Goal: Task Accomplishment & Management: Use online tool/utility

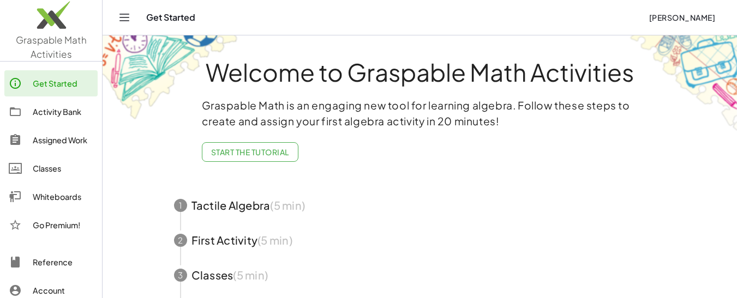
click at [128, 20] on icon "Toggle navigation" at bounding box center [124, 17] width 13 height 13
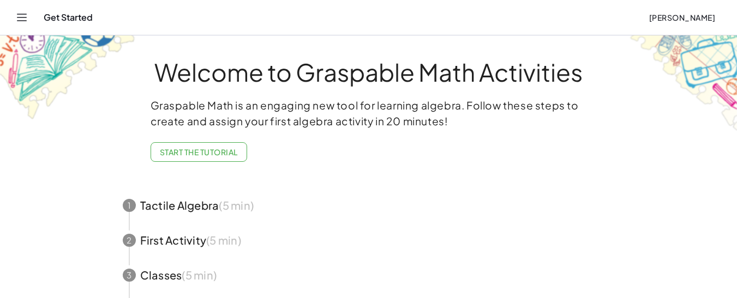
click at [188, 202] on span "button" at bounding box center [369, 205] width 518 height 35
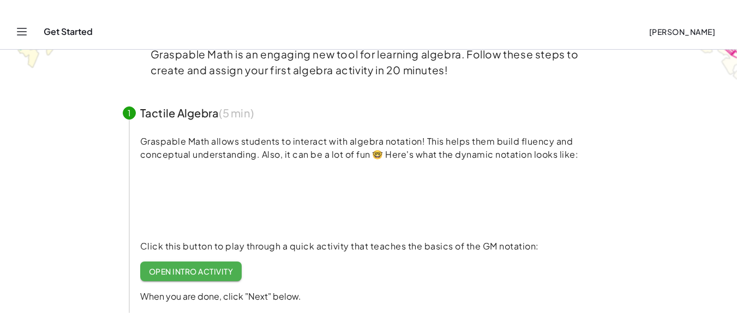
scroll to position [87, 0]
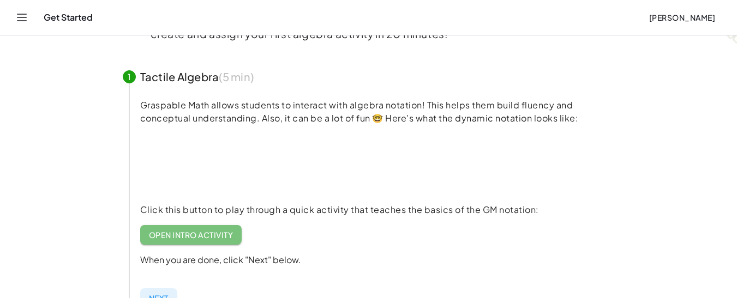
click at [179, 234] on span "Open Intro Activity" at bounding box center [191, 235] width 85 height 10
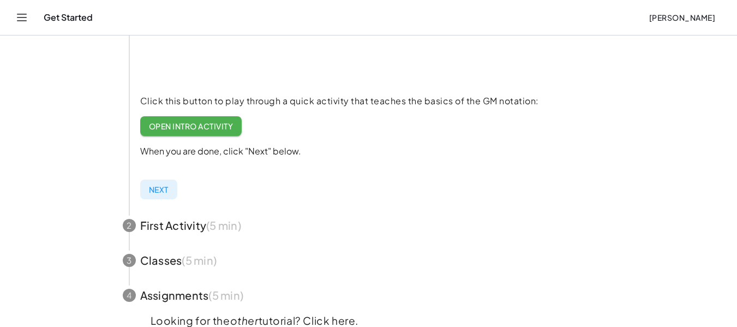
scroll to position [0, 0]
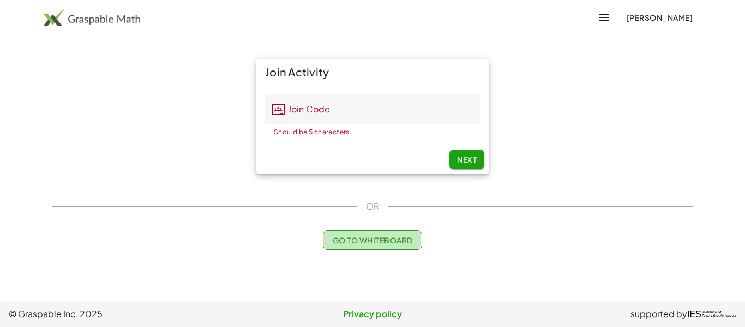
click at [375, 241] on span "Go to Whiteboard" at bounding box center [372, 240] width 80 height 10
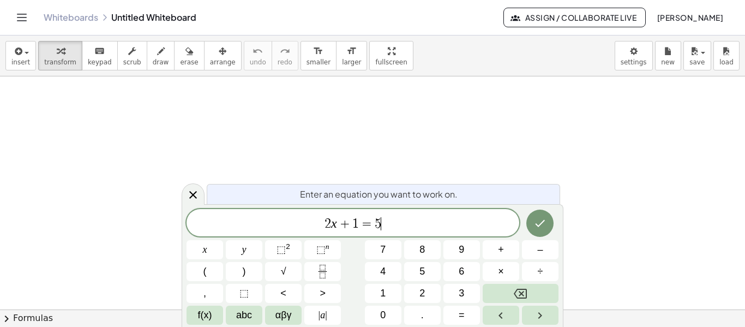
click at [382, 224] on span "2 x + 1 = 5 ​" at bounding box center [352, 223] width 333 height 15
click at [535, 226] on icon "Done" at bounding box center [539, 222] width 13 height 13
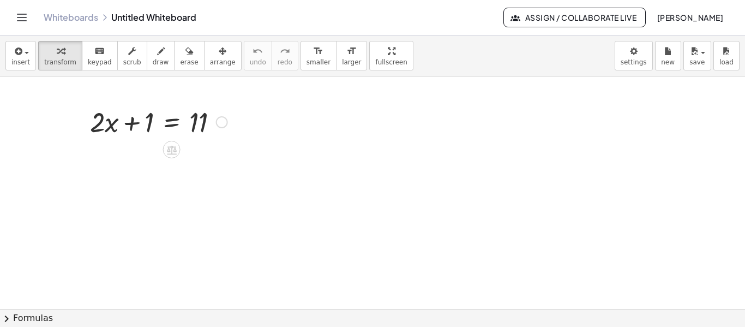
click at [146, 129] on div at bounding box center [159, 121] width 148 height 37
drag, startPoint x: 146, startPoint y: 129, endPoint x: 240, endPoint y: 128, distance: 94.3
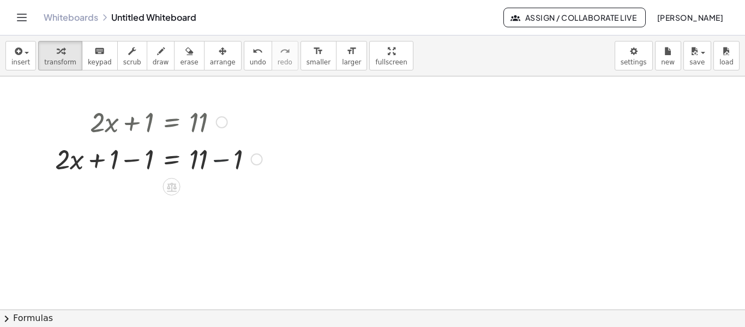
click at [220, 163] on div at bounding box center [159, 158] width 218 height 37
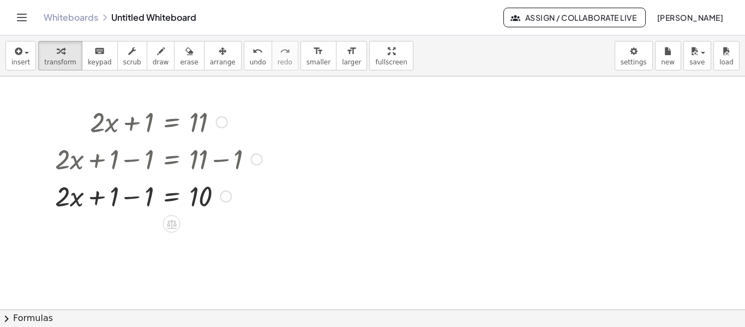
click at [131, 198] on div at bounding box center [159, 195] width 218 height 37
drag, startPoint x: 131, startPoint y: 204, endPoint x: 222, endPoint y: 215, distance: 91.8
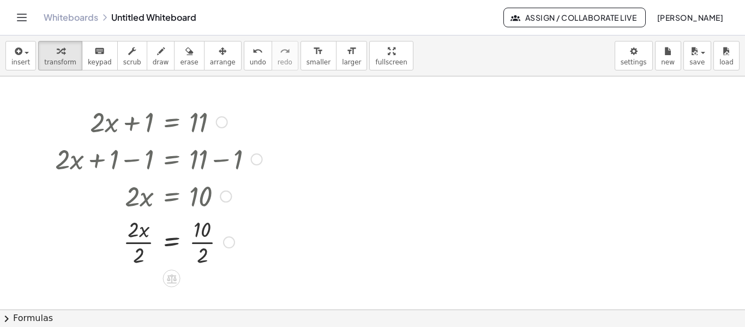
click at [203, 242] on div at bounding box center [159, 241] width 218 height 55
click at [139, 242] on div at bounding box center [159, 241] width 218 height 55
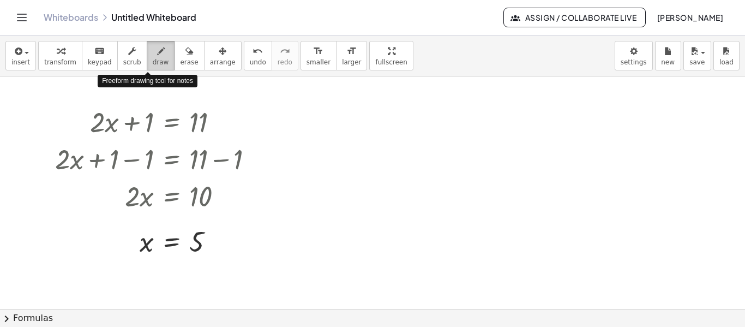
click at [153, 53] on div "button" at bounding box center [161, 50] width 16 height 13
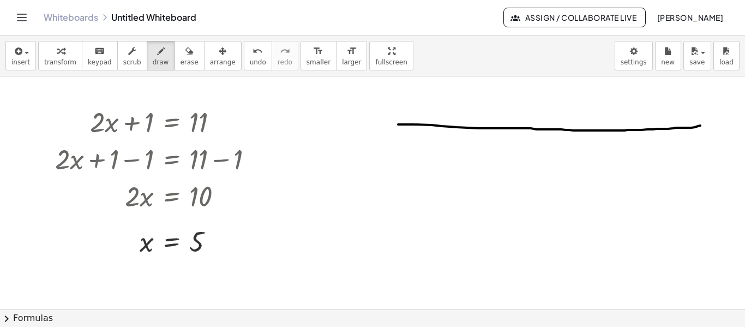
drag, startPoint x: 398, startPoint y: 124, endPoint x: 722, endPoint y: 125, distance: 323.9
click at [722, 125] on div at bounding box center [372, 309] width 745 height 466
drag, startPoint x: 399, startPoint y: 125, endPoint x: 412, endPoint y: 296, distance: 171.2
click at [412, 296] on div at bounding box center [372, 309] width 745 height 466
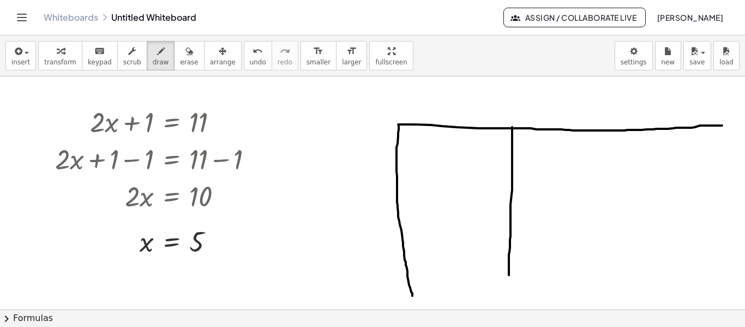
drag, startPoint x: 512, startPoint y: 127, endPoint x: 509, endPoint y: 277, distance: 150.0
click at [509, 277] on div at bounding box center [372, 309] width 745 height 466
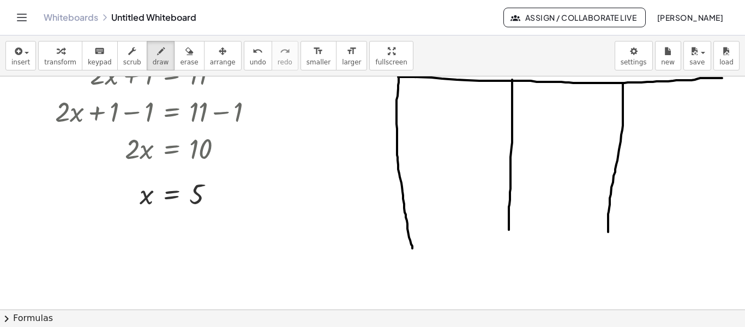
drag, startPoint x: 623, startPoint y: 83, endPoint x: 608, endPoint y: 236, distance: 152.8
click at [608, 236] on div at bounding box center [372, 262] width 745 height 466
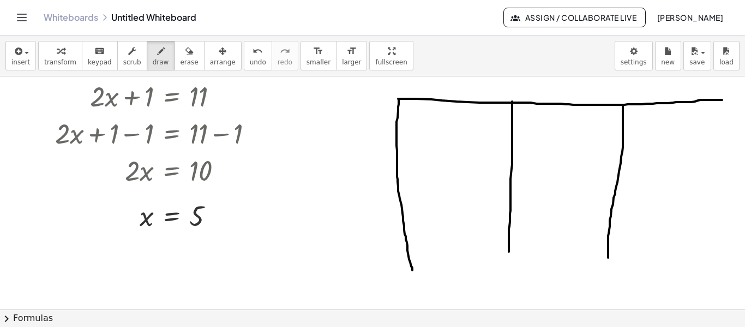
drag, startPoint x: 721, startPoint y: 76, endPoint x: 691, endPoint y: 165, distance: 94.1
click at [691, 165] on div "insert select one: Math Expression Function Text Youtube Video Graphing Geometr…" at bounding box center [372, 180] width 745 height 291
drag, startPoint x: 720, startPoint y: 100, endPoint x: 702, endPoint y: 249, distance: 149.9
click at [702, 249] on div at bounding box center [372, 284] width 745 height 466
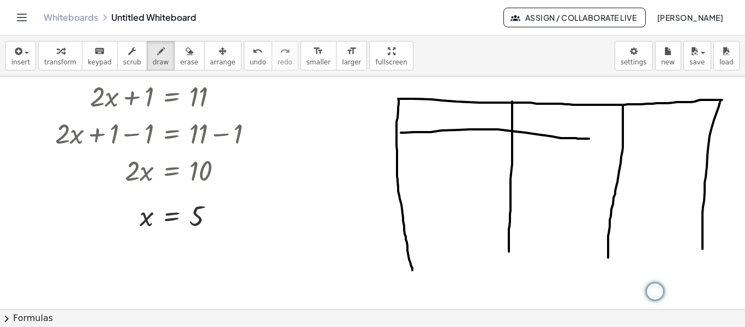
drag, startPoint x: 401, startPoint y: 132, endPoint x: 609, endPoint y: 138, distance: 208.4
click at [609, 138] on div at bounding box center [372, 284] width 745 height 466
drag, startPoint x: 655, startPoint y: 136, endPoint x: 691, endPoint y: 134, distance: 36.6
click at [691, 134] on div at bounding box center [372, 284] width 745 height 466
drag, startPoint x: 609, startPoint y: 138, endPoint x: 663, endPoint y: 140, distance: 54.0
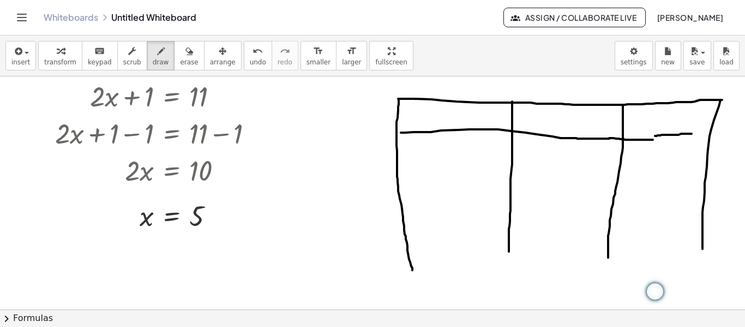
click at [663, 140] on div at bounding box center [372, 284] width 745 height 466
drag, startPoint x: 690, startPoint y: 129, endPoint x: 709, endPoint y: 133, distance: 19.5
click at [709, 133] on div at bounding box center [372, 284] width 745 height 466
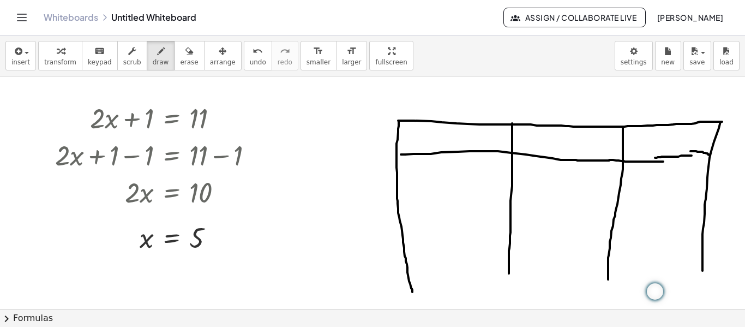
scroll to position [0, 0]
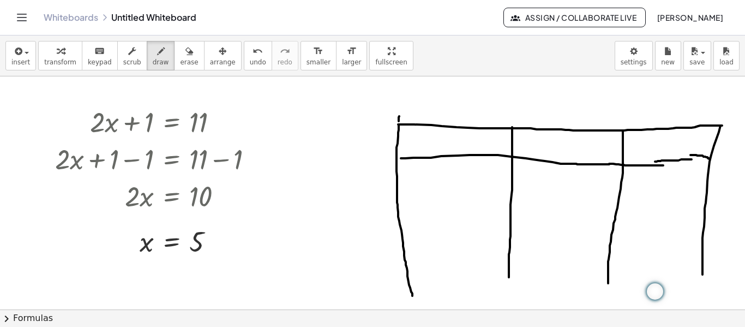
drag, startPoint x: 399, startPoint y: 121, endPoint x: 401, endPoint y: 106, distance: 15.5
click at [401, 106] on div at bounding box center [372, 309] width 745 height 466
drag, startPoint x: 401, startPoint y: 103, endPoint x: 440, endPoint y: 104, distance: 38.7
click at [440, 104] on div at bounding box center [372, 309] width 745 height 466
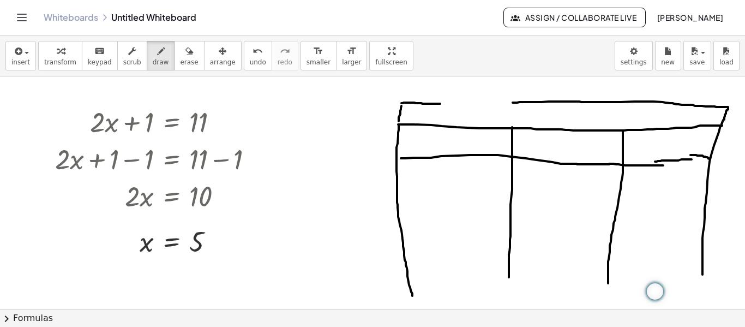
drag, startPoint x: 513, startPoint y: 103, endPoint x: 721, endPoint y: 126, distance: 210.1
click at [721, 126] on div at bounding box center [372, 309] width 745 height 466
drag, startPoint x: 439, startPoint y: 102, endPoint x: 511, endPoint y: 105, distance: 72.6
click at [511, 105] on div at bounding box center [372, 309] width 745 height 466
click at [453, 109] on div at bounding box center [372, 309] width 745 height 466
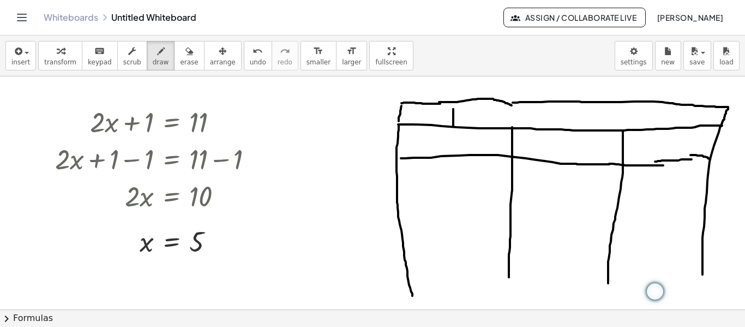
drag, startPoint x: 453, startPoint y: 109, endPoint x: 453, endPoint y: 127, distance: 17.4
click at [453, 127] on div at bounding box center [372, 309] width 745 height 466
click at [446, 108] on div at bounding box center [372, 309] width 745 height 466
drag, startPoint x: 446, startPoint y: 108, endPoint x: 462, endPoint y: 107, distance: 16.4
click at [462, 107] on div at bounding box center [372, 309] width 745 height 466
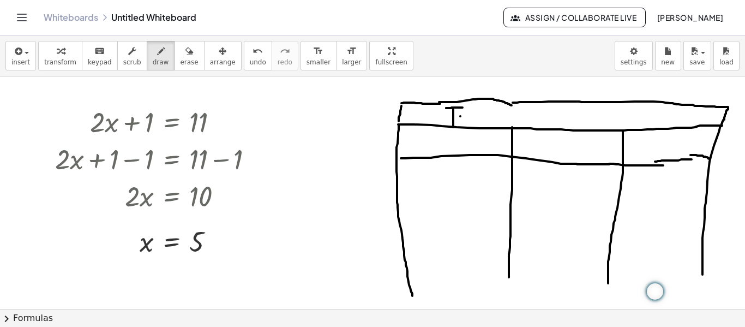
click at [460, 116] on div at bounding box center [372, 309] width 745 height 466
drag, startPoint x: 461, startPoint y: 117, endPoint x: 457, endPoint y: 132, distance: 16.3
click at [457, 132] on div at bounding box center [372, 309] width 745 height 466
drag, startPoint x: 477, startPoint y: 117, endPoint x: 477, endPoint y: 130, distance: 13.6
click at [477, 130] on div at bounding box center [372, 309] width 745 height 466
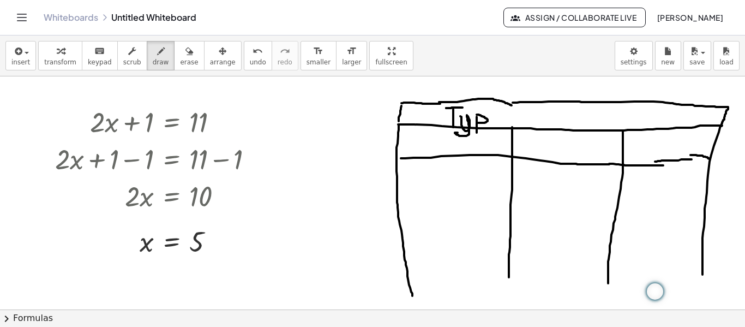
drag, startPoint x: 477, startPoint y: 115, endPoint x: 475, endPoint y: 123, distance: 8.3
click at [475, 123] on div at bounding box center [372, 309] width 745 height 466
drag, startPoint x: 492, startPoint y: 118, endPoint x: 503, endPoint y: 123, distance: 11.5
click at [503, 123] on div at bounding box center [372, 309] width 745 height 466
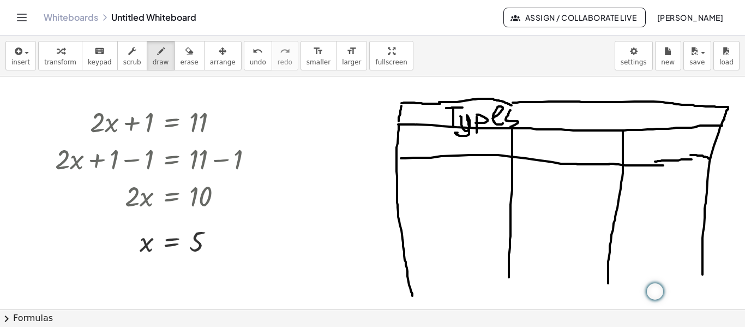
drag, startPoint x: 510, startPoint y: 110, endPoint x: 507, endPoint y: 127, distance: 16.7
click at [507, 127] on div at bounding box center [372, 309] width 745 height 466
drag, startPoint x: 421, startPoint y: 132, endPoint x: 420, endPoint y: 148, distance: 15.9
click at [420, 148] on div at bounding box center [372, 309] width 745 height 466
drag, startPoint x: 420, startPoint y: 148, endPoint x: 422, endPoint y: 140, distance: 8.9
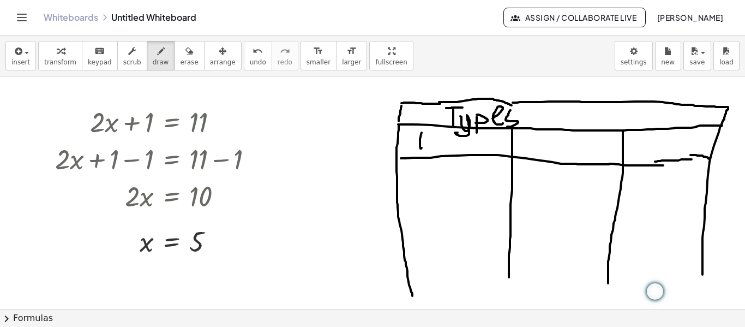
click at [422, 140] on div at bounding box center [372, 309] width 745 height 466
drag, startPoint x: 421, startPoint y: 129, endPoint x: 425, endPoint y: 137, distance: 8.8
click at [425, 137] on div at bounding box center [372, 309] width 745 height 466
drag, startPoint x: 425, startPoint y: 137, endPoint x: 418, endPoint y: 148, distance: 12.7
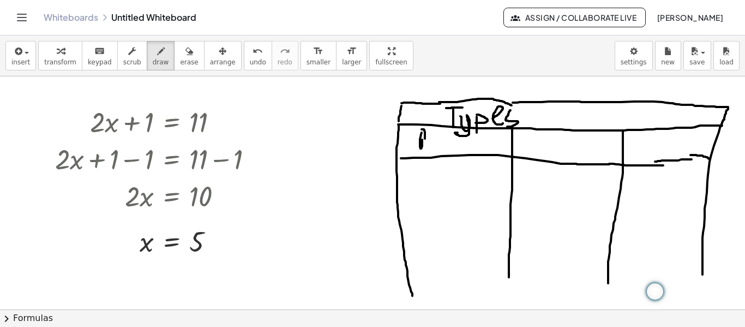
click at [418, 148] on div at bounding box center [372, 309] width 745 height 466
drag, startPoint x: 431, startPoint y: 138, endPoint x: 439, endPoint y: 150, distance: 14.2
click at [439, 150] on div at bounding box center [372, 309] width 745 height 466
drag, startPoint x: 448, startPoint y: 143, endPoint x: 447, endPoint y: 149, distance: 5.5
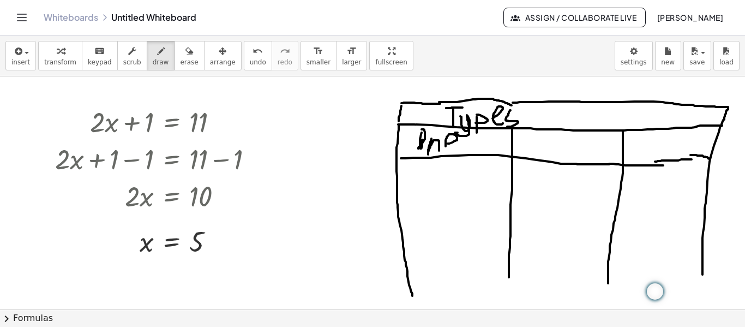
click at [447, 149] on div at bounding box center [372, 309] width 745 height 466
drag, startPoint x: 528, startPoint y: 139, endPoint x: 549, endPoint y: 160, distance: 29.3
click at [549, 160] on div at bounding box center [372, 309] width 745 height 466
click at [555, 149] on div at bounding box center [372, 309] width 745 height 466
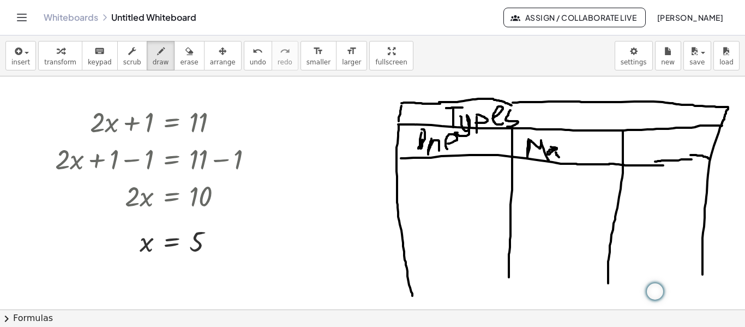
drag, startPoint x: 556, startPoint y: 152, endPoint x: 559, endPoint y: 157, distance: 5.9
click at [559, 157] on div at bounding box center [372, 309] width 745 height 466
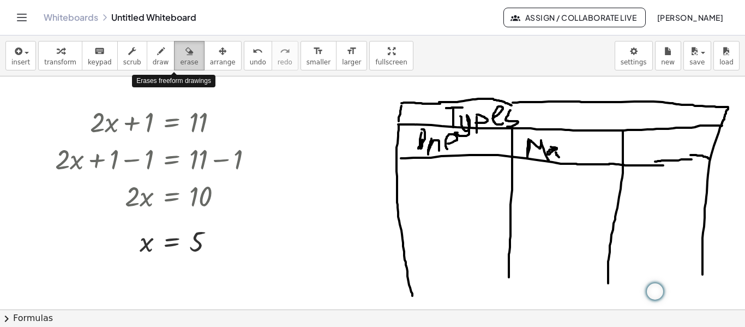
click at [180, 58] on span "erase" at bounding box center [189, 62] width 18 height 8
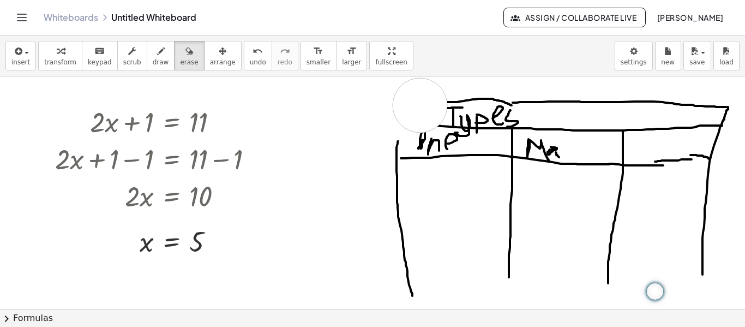
drag, startPoint x: 385, startPoint y: 116, endPoint x: 505, endPoint y: 119, distance: 120.0
click at [489, 115] on div at bounding box center [372, 309] width 745 height 466
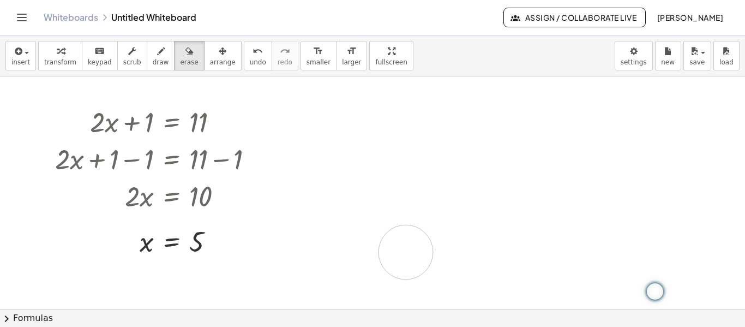
drag, startPoint x: 576, startPoint y: 127, endPoint x: 405, endPoint y: 248, distance: 209.7
click at [405, 248] on div at bounding box center [372, 309] width 745 height 466
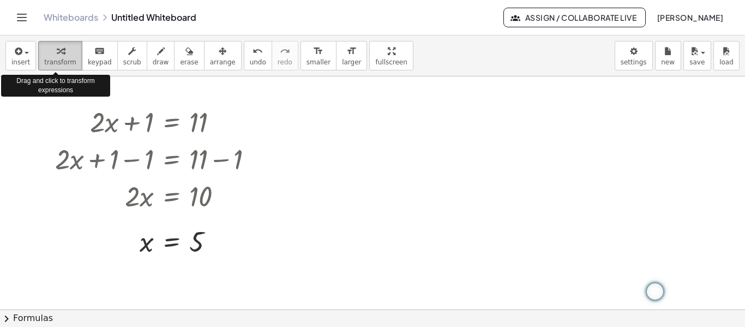
click at [57, 57] on icon "button" at bounding box center [61, 51] width 8 height 13
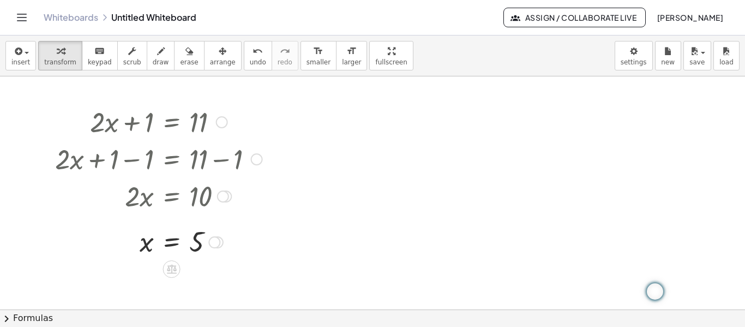
click at [99, 127] on div at bounding box center [159, 121] width 218 height 37
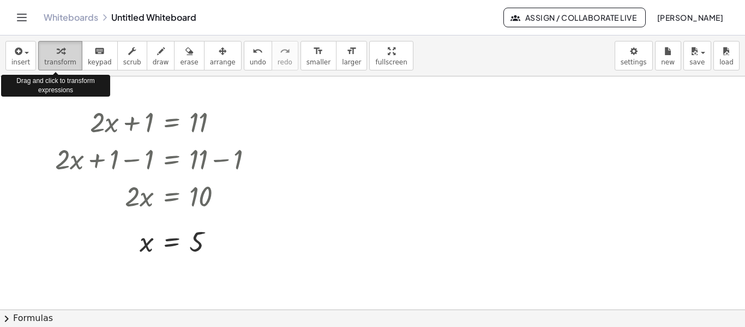
click at [58, 58] on span "transform" at bounding box center [60, 62] width 32 height 8
click at [26, 56] on div "button" at bounding box center [20, 50] width 19 height 13
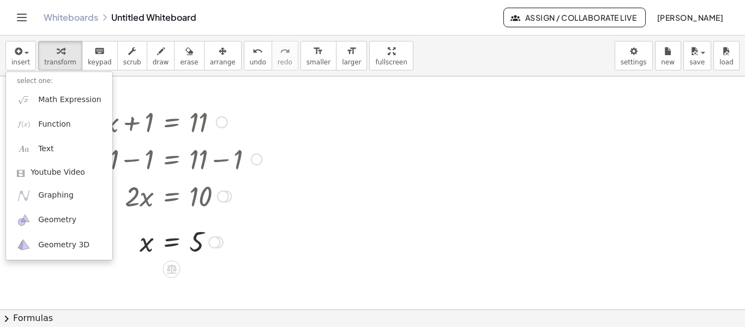
click at [156, 128] on div at bounding box center [159, 121] width 218 height 37
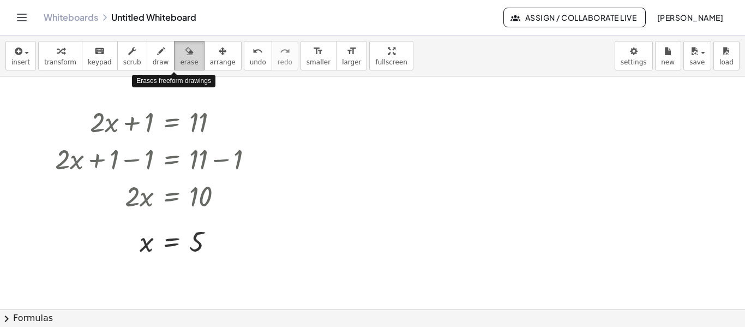
click at [185, 55] on icon "button" at bounding box center [189, 51] width 8 height 13
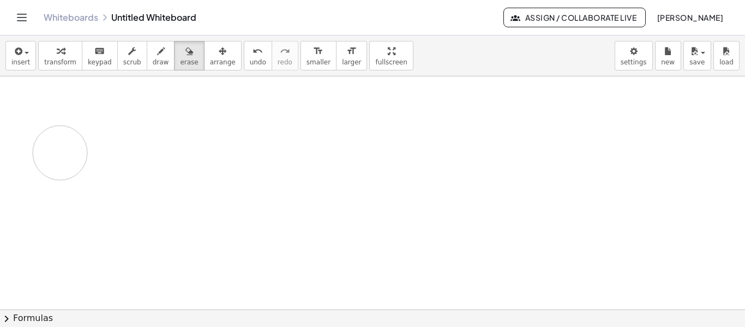
drag, startPoint x: 141, startPoint y: 255, endPoint x: 58, endPoint y: 152, distance: 132.7
click at [58, 152] on div at bounding box center [372, 309] width 745 height 466
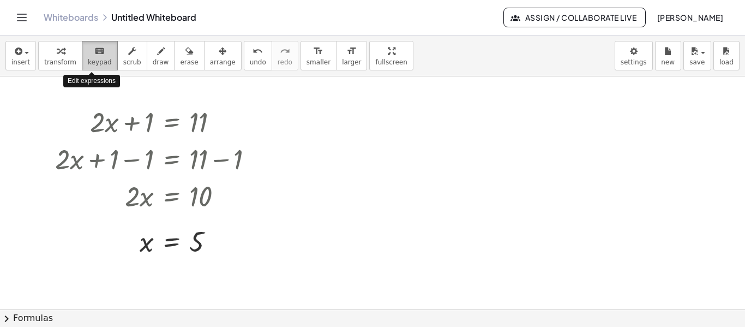
click at [94, 56] on icon "keyboard" at bounding box center [99, 51] width 10 height 13
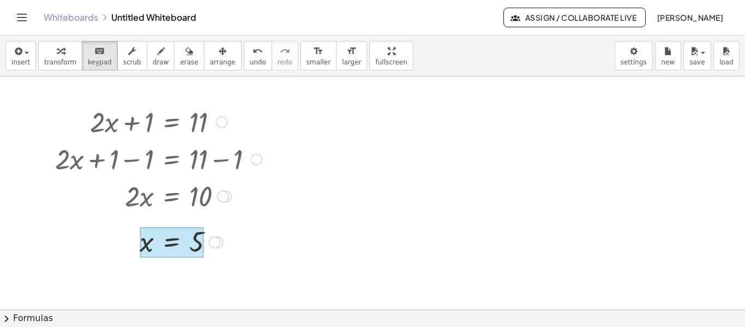
click at [168, 238] on div at bounding box center [172, 242] width 64 height 31
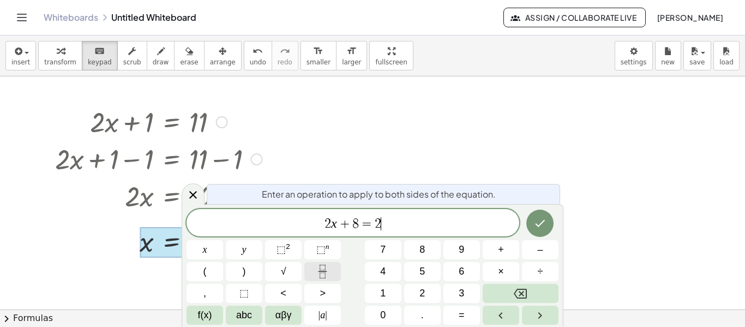
click at [318, 266] on icon "Fraction" at bounding box center [323, 271] width 14 height 14
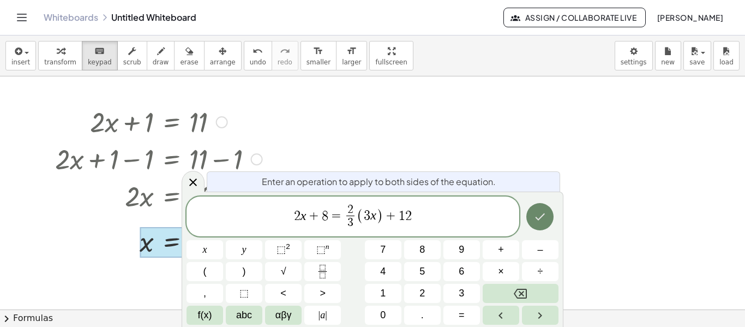
click at [545, 218] on icon "Done" at bounding box center [539, 216] width 13 height 13
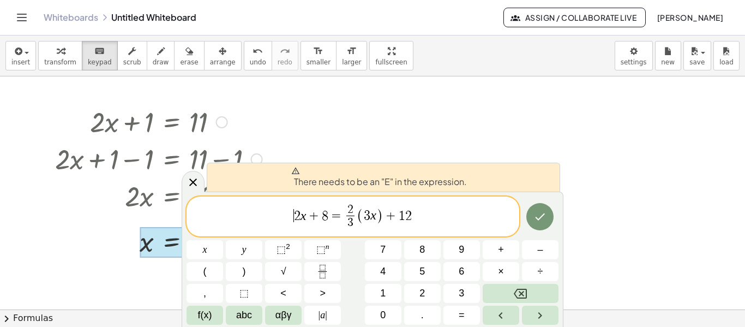
click at [288, 215] on span "​ 2 x + 8 = 2 3 ​ ( 3 x ) + 1 2" at bounding box center [352, 217] width 333 height 29
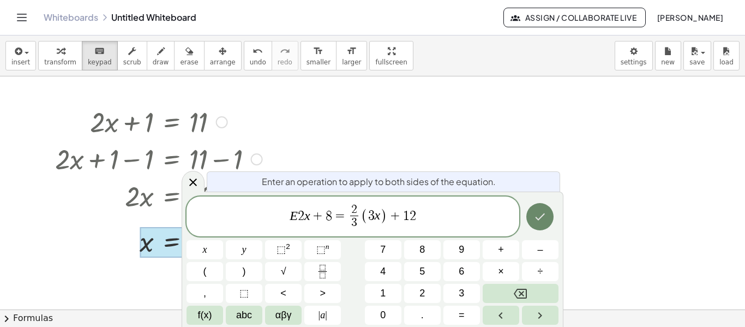
click at [544, 219] on icon "Done" at bounding box center [539, 216] width 13 height 13
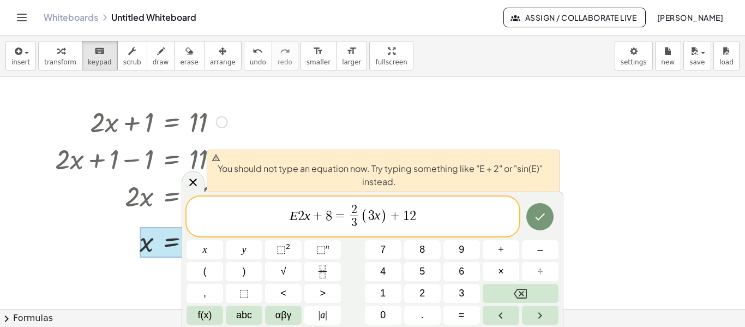
click at [577, 172] on div at bounding box center [372, 309] width 745 height 466
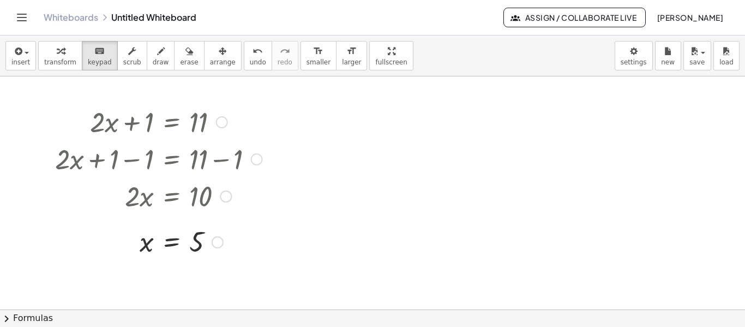
click at [162, 111] on div at bounding box center [159, 121] width 218 height 37
click at [114, 121] on div at bounding box center [159, 121] width 218 height 37
click at [222, 122] on div at bounding box center [222, 122] width 12 height 12
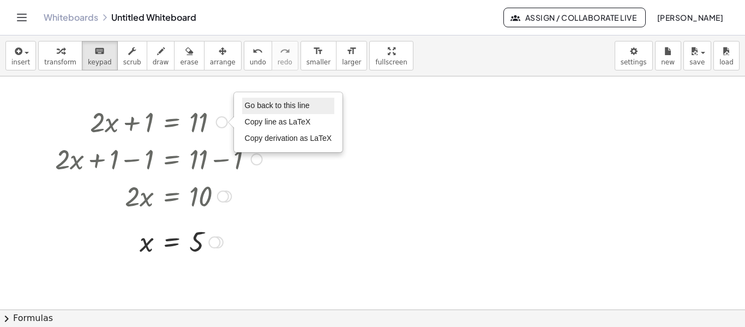
click at [260, 102] on span "Go back to this line" at bounding box center [277, 105] width 65 height 9
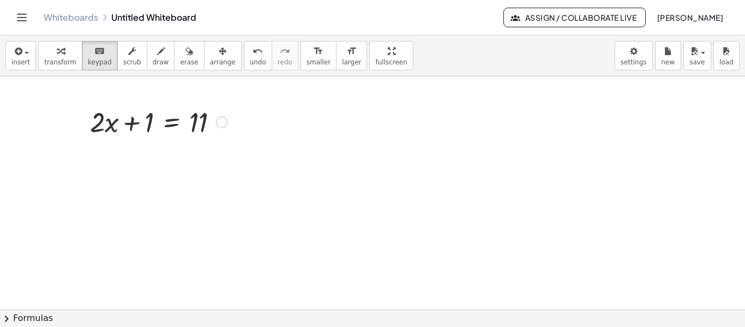
click at [201, 123] on div at bounding box center [159, 121] width 148 height 37
click at [222, 123] on div "Go back to this line Copy line as LaTeX Copy derivation as LaTeX" at bounding box center [222, 122] width 12 height 12
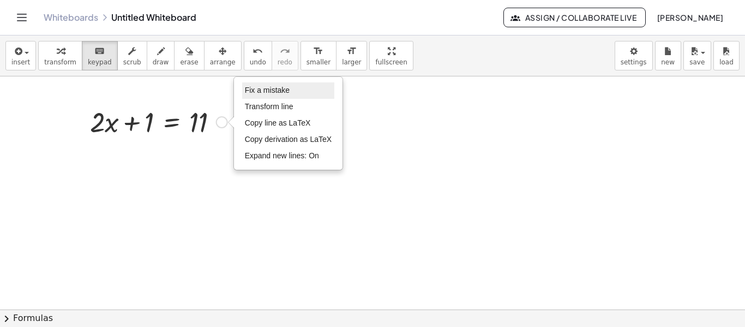
click at [266, 91] on span "Fix a mistake" at bounding box center [267, 90] width 45 height 9
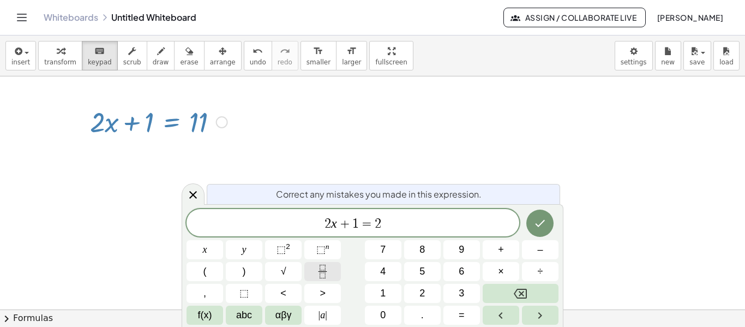
click at [324, 268] on icon "Fraction" at bounding box center [323, 271] width 14 height 14
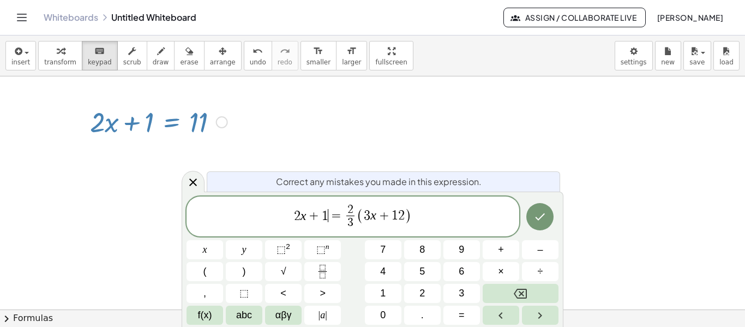
click at [328, 215] on span "2 x + 1 ​ = 2 3 ​ ( 3 x + 1 2 )" at bounding box center [352, 217] width 333 height 29
click at [546, 218] on icon "Done" at bounding box center [539, 216] width 13 height 13
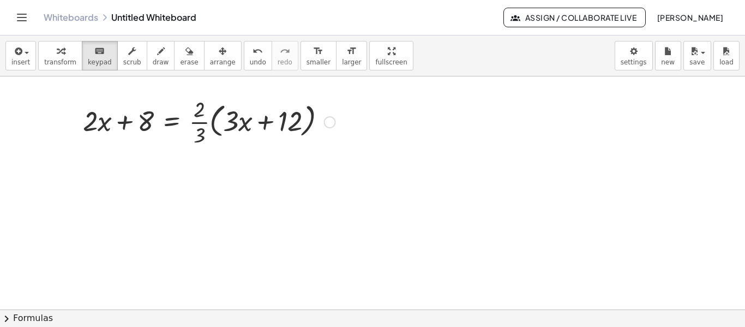
click at [213, 118] on div at bounding box center [208, 121] width 263 height 55
click at [209, 119] on div at bounding box center [208, 121] width 263 height 55
click at [203, 123] on div at bounding box center [208, 121] width 263 height 55
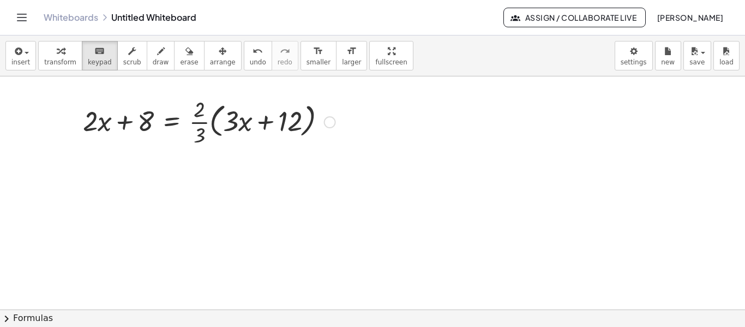
click at [203, 123] on div at bounding box center [208, 121] width 263 height 55
click at [215, 117] on div at bounding box center [208, 121] width 263 height 55
click at [332, 121] on div "Fix a mistake Transform line Copy line as LaTeX Copy derivation as LaTeX Expand…" at bounding box center [330, 122] width 12 height 12
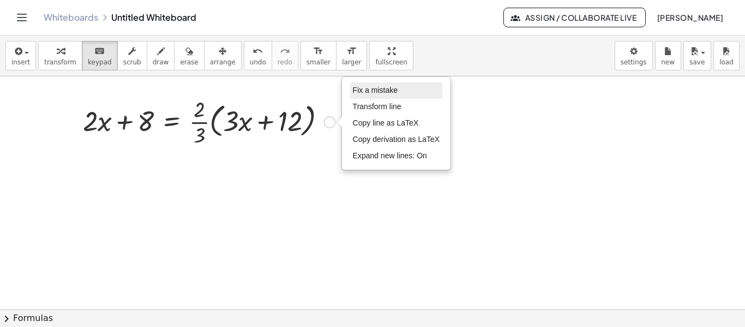
click at [379, 92] on span "Fix a mistake" at bounding box center [375, 90] width 45 height 9
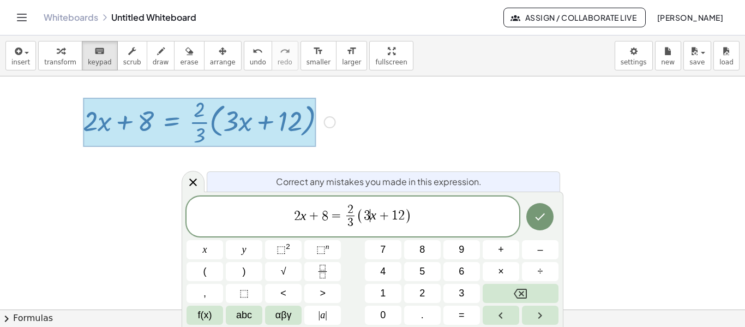
click at [370, 215] on span "3 ​ x + 1 2" at bounding box center [384, 215] width 41 height 13
click at [405, 215] on span "( 6 x + 1 2 ​ )" at bounding box center [384, 216] width 55 height 16
click at [539, 212] on icon "Done" at bounding box center [539, 216] width 13 height 13
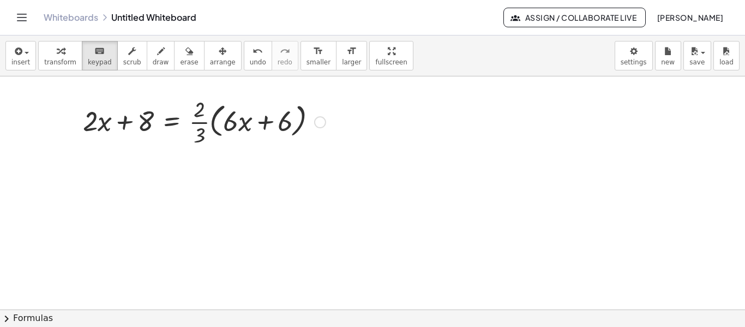
click at [212, 120] on div at bounding box center [204, 121] width 254 height 55
drag, startPoint x: 197, startPoint y: 118, endPoint x: 187, endPoint y: 137, distance: 21.9
click at [187, 137] on div at bounding box center [204, 121] width 254 height 55
click at [214, 114] on div at bounding box center [204, 121] width 254 height 55
click at [57, 52] on icon "button" at bounding box center [61, 51] width 8 height 13
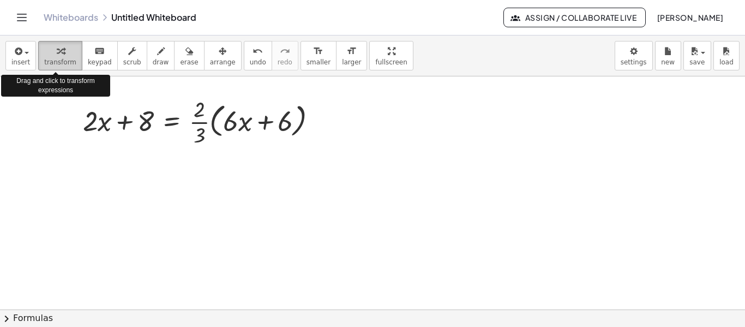
click at [57, 57] on icon "button" at bounding box center [61, 51] width 8 height 13
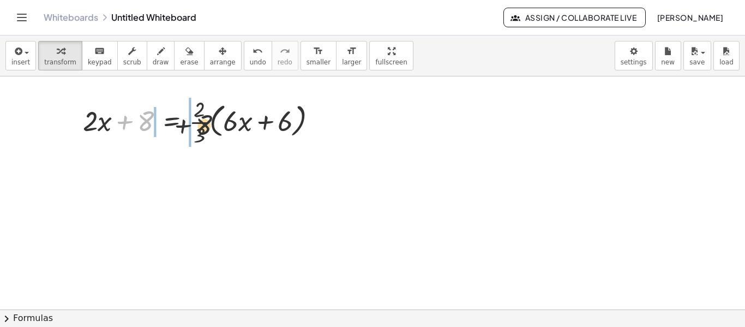
drag, startPoint x: 140, startPoint y: 113, endPoint x: 213, endPoint y: 115, distance: 72.6
click at [213, 115] on div at bounding box center [204, 121] width 254 height 55
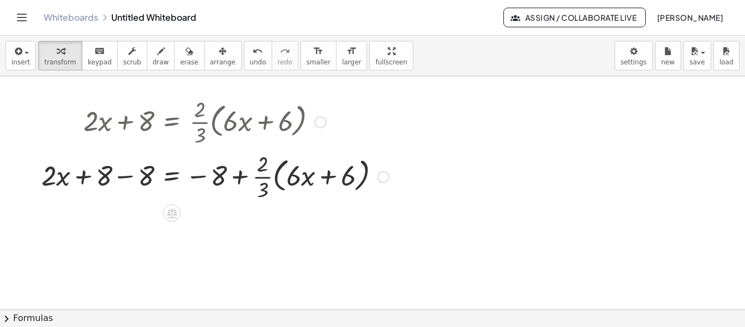
click at [122, 176] on div at bounding box center [215, 175] width 358 height 55
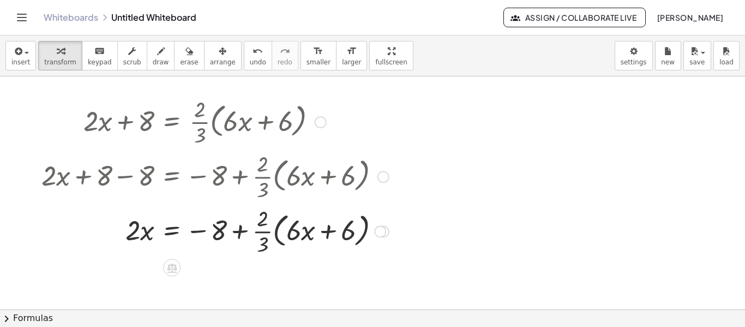
click at [276, 227] on div at bounding box center [215, 230] width 358 height 55
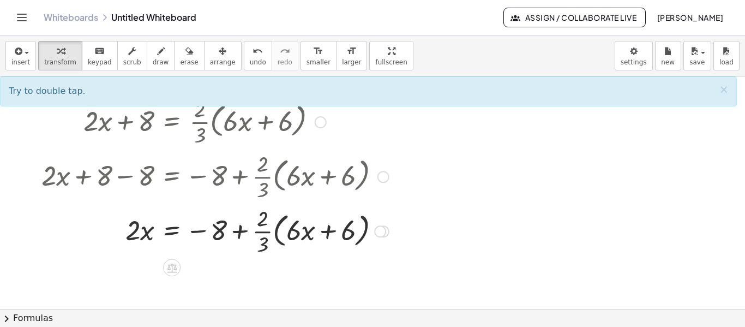
click at [276, 230] on div at bounding box center [215, 230] width 358 height 55
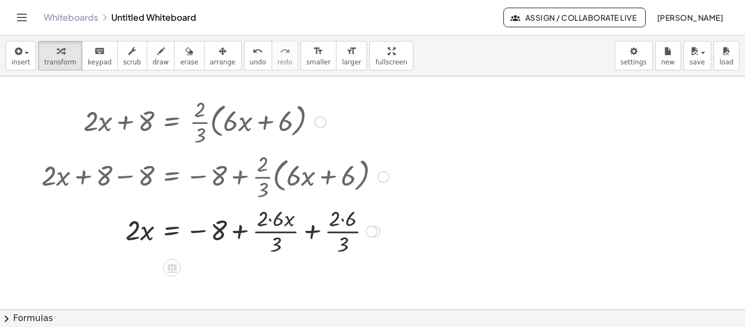
click at [314, 231] on div at bounding box center [215, 230] width 358 height 55
click at [281, 232] on div at bounding box center [215, 230] width 358 height 55
click at [241, 233] on div at bounding box center [215, 230] width 358 height 55
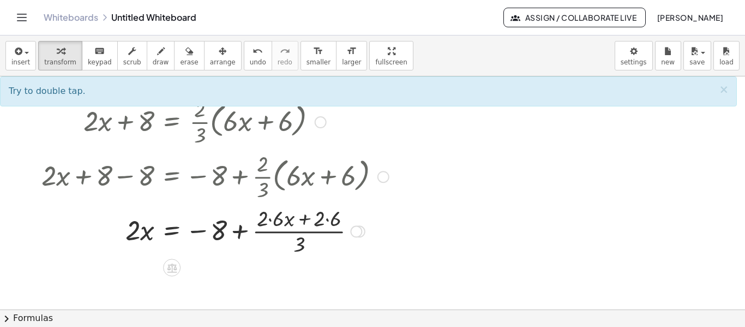
click at [201, 229] on div at bounding box center [215, 230] width 358 height 55
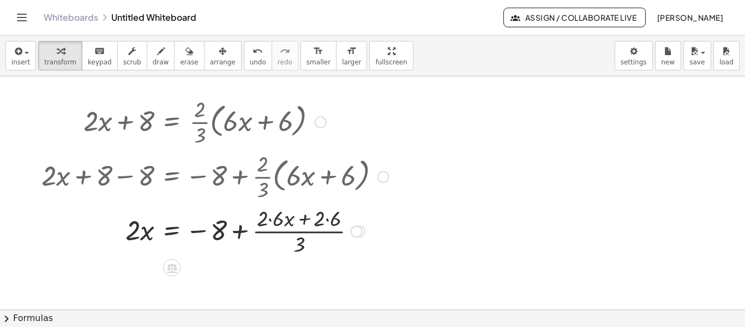
click at [265, 232] on div at bounding box center [215, 230] width 358 height 55
click at [303, 219] on div at bounding box center [215, 230] width 358 height 55
click at [239, 232] on div at bounding box center [215, 230] width 358 height 55
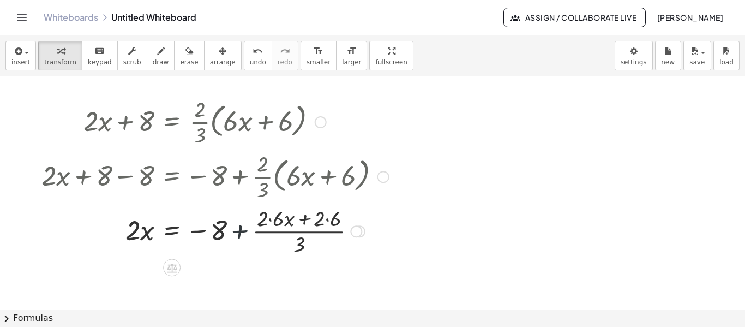
click at [239, 232] on div at bounding box center [215, 230] width 358 height 55
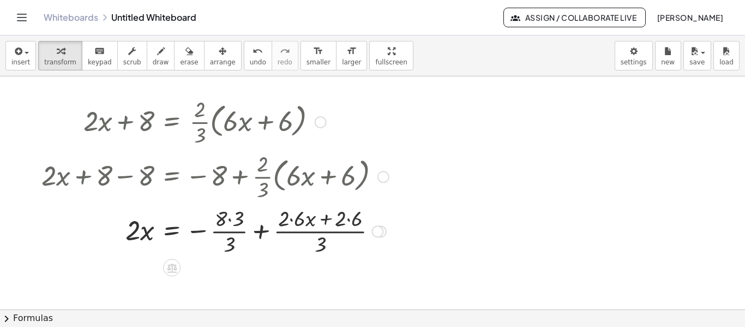
click at [261, 230] on div at bounding box center [215, 230] width 358 height 55
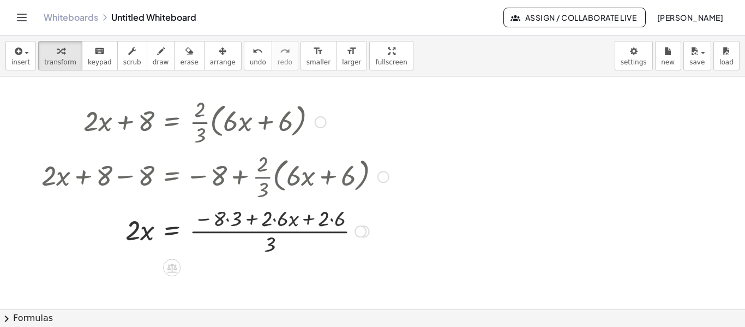
click at [254, 232] on div at bounding box center [215, 230] width 358 height 55
drag, startPoint x: 129, startPoint y: 233, endPoint x: 186, endPoint y: 232, distance: 56.7
click at [131, 233] on div at bounding box center [215, 230] width 358 height 55
drag, startPoint x: 131, startPoint y: 228, endPoint x: 284, endPoint y: 228, distance: 152.1
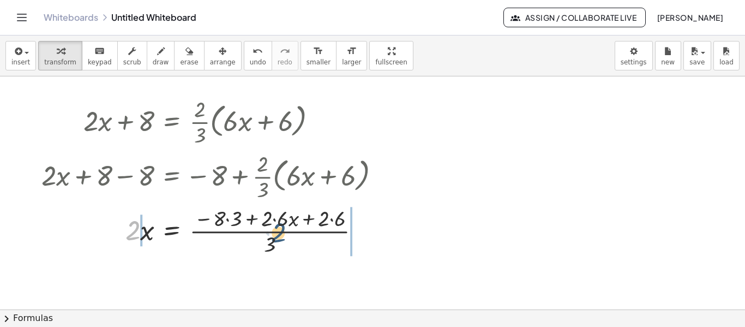
click at [284, 228] on div at bounding box center [215, 230] width 358 height 55
click at [352, 230] on div at bounding box center [218, 230] width 365 height 55
click at [300, 232] on div at bounding box center [215, 230] width 358 height 55
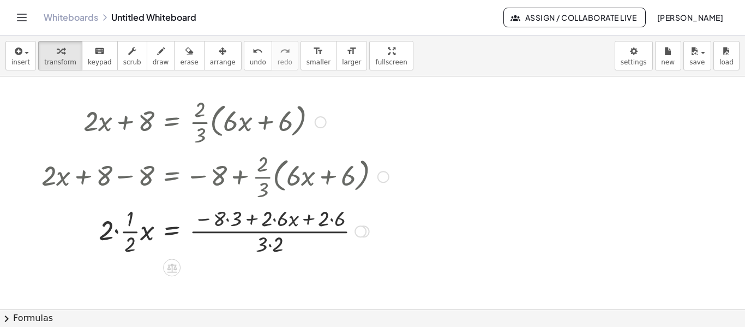
click at [117, 229] on div at bounding box center [215, 230] width 358 height 55
click at [130, 231] on div at bounding box center [215, 230] width 358 height 55
click at [220, 231] on div at bounding box center [215, 230] width 358 height 55
click at [266, 243] on div at bounding box center [215, 230] width 358 height 55
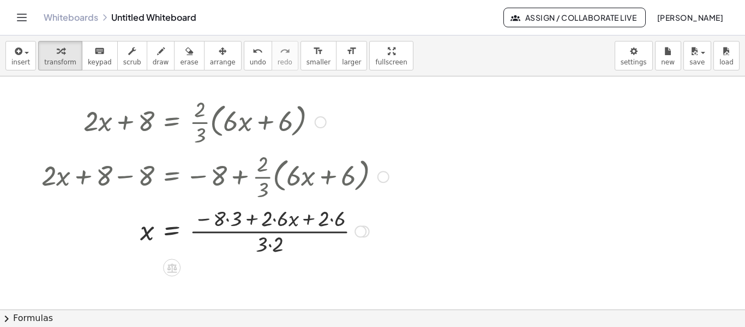
click at [274, 218] on div at bounding box center [215, 230] width 358 height 55
click at [322, 219] on div at bounding box center [215, 230] width 358 height 55
click at [227, 218] on div at bounding box center [215, 230] width 358 height 55
click at [293, 217] on div at bounding box center [215, 230] width 358 height 55
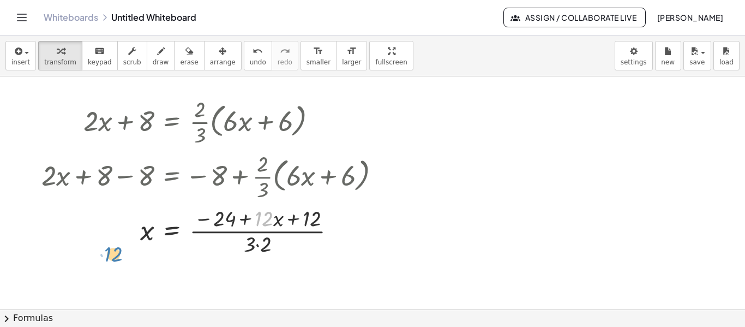
drag, startPoint x: 268, startPoint y: 219, endPoint x: 105, endPoint y: 250, distance: 166.6
click at [105, 250] on div at bounding box center [215, 230] width 358 height 55
click at [258, 231] on div at bounding box center [215, 230] width 358 height 55
drag, startPoint x: 270, startPoint y: 219, endPoint x: 94, endPoint y: 240, distance: 177.3
click at [94, 240] on div at bounding box center [215, 230] width 358 height 55
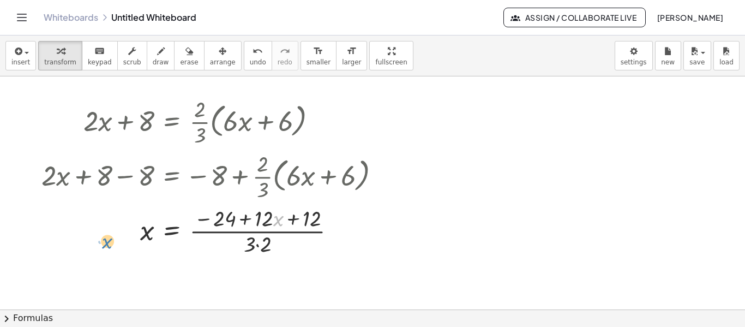
drag, startPoint x: 279, startPoint y: 220, endPoint x: 104, endPoint y: 242, distance: 176.3
click at [104, 242] on div at bounding box center [215, 230] width 358 height 55
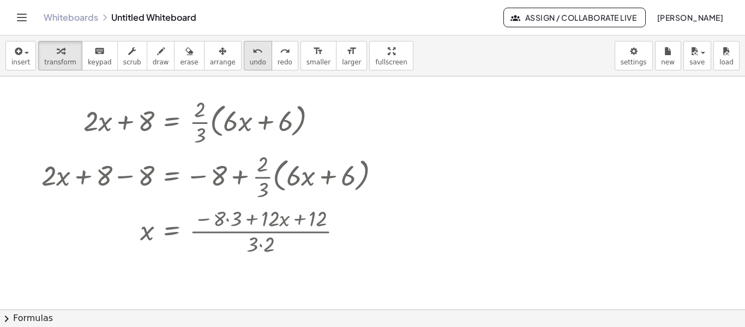
click at [252, 57] on icon "undo" at bounding box center [257, 51] width 10 height 13
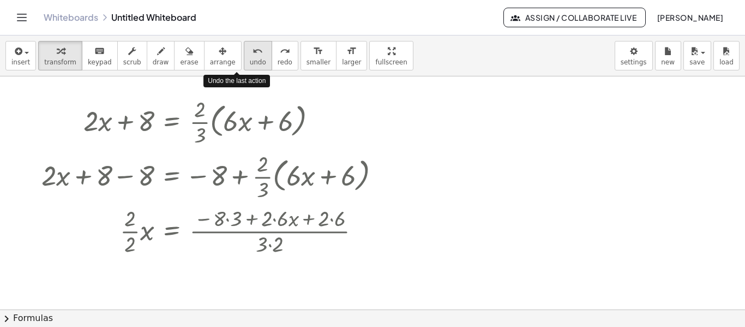
click at [252, 57] on icon "undo" at bounding box center [257, 51] width 10 height 13
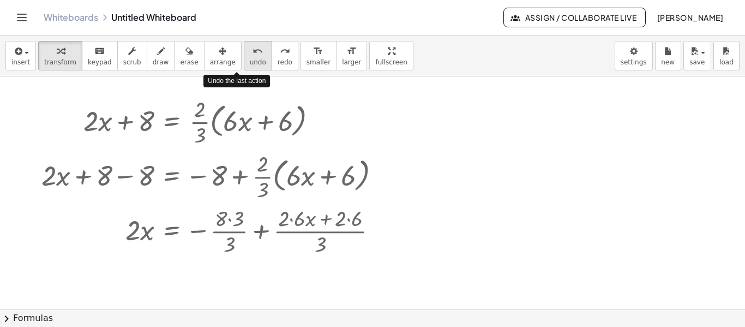
click at [252, 57] on icon "undo" at bounding box center [257, 51] width 10 height 13
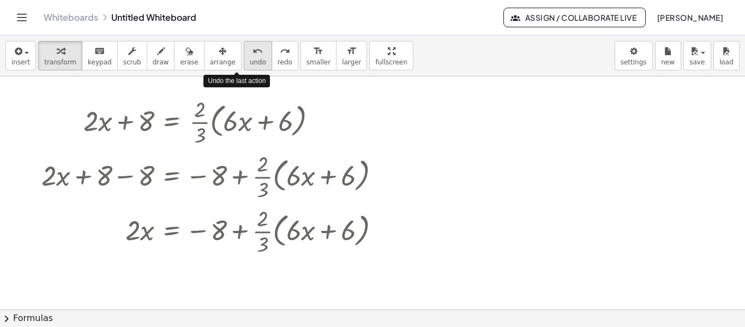
click at [252, 57] on icon "undo" at bounding box center [257, 51] width 10 height 13
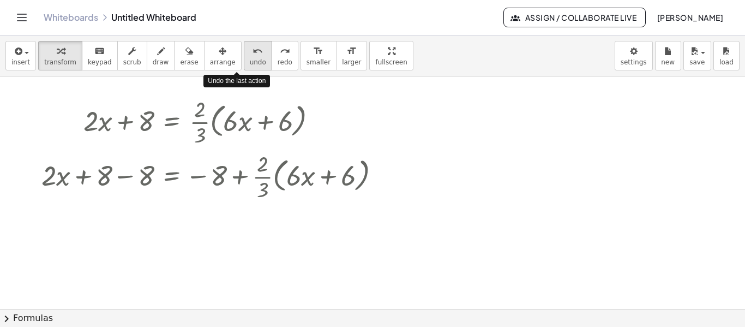
click at [252, 57] on icon "undo" at bounding box center [257, 51] width 10 height 13
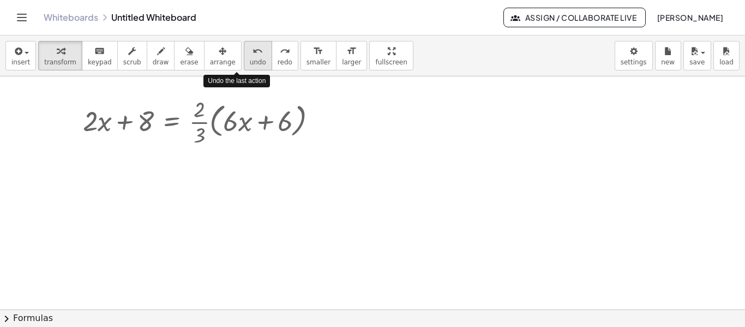
click at [252, 57] on icon "undo" at bounding box center [257, 51] width 10 height 13
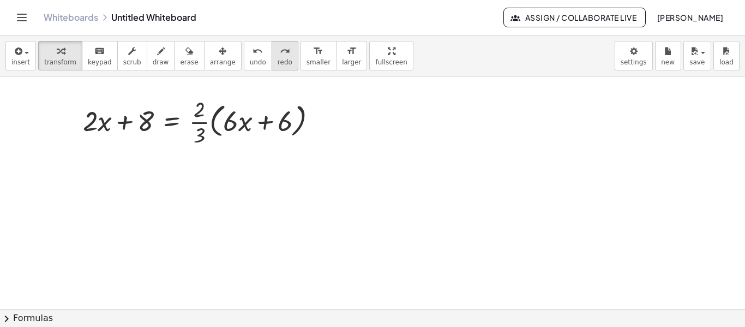
click at [278, 58] on span "redo" at bounding box center [285, 62] width 15 height 8
click at [288, 124] on div at bounding box center [204, 121] width 254 height 55
click at [320, 124] on div at bounding box center [320, 122] width 12 height 12
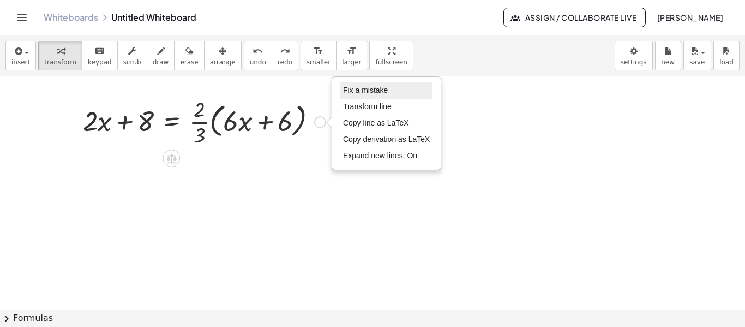
click at [363, 91] on span "Fix a mistake" at bounding box center [365, 90] width 45 height 9
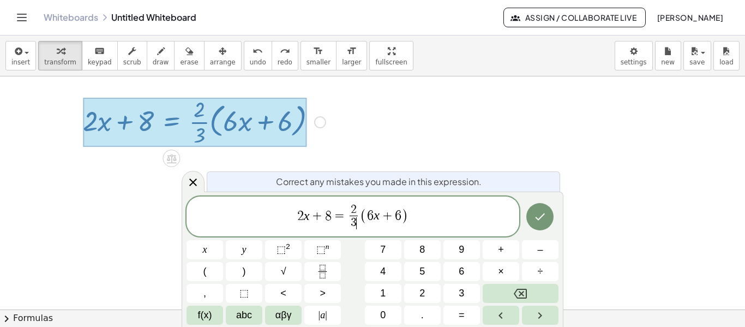
click at [356, 218] on span "3 ​" at bounding box center [354, 222] width 8 height 15
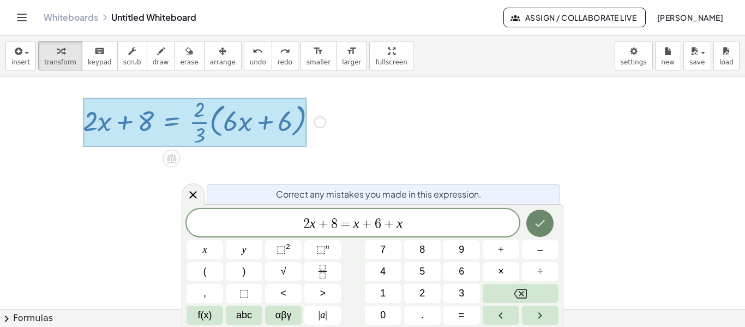
click at [549, 220] on button "Done" at bounding box center [539, 222] width 27 height 27
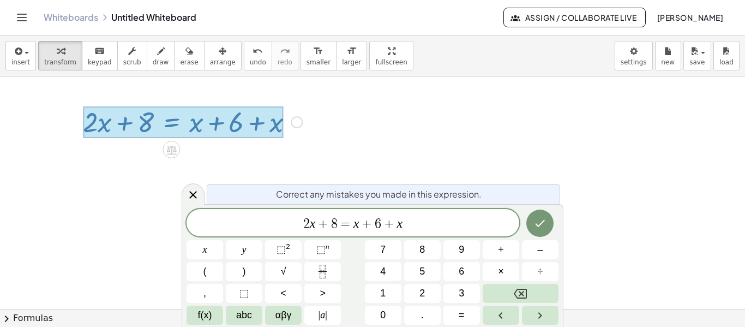
click at [523, 293] on icon "Backspace" at bounding box center [520, 293] width 13 height 13
click at [521, 292] on icon "Backspace" at bounding box center [520, 293] width 13 height 10
click at [522, 292] on icon "Backspace" at bounding box center [520, 293] width 13 height 10
click at [524, 292] on icon "Backspace" at bounding box center [520, 293] width 13 height 13
click at [525, 292] on icon "Backspace" at bounding box center [520, 293] width 13 height 13
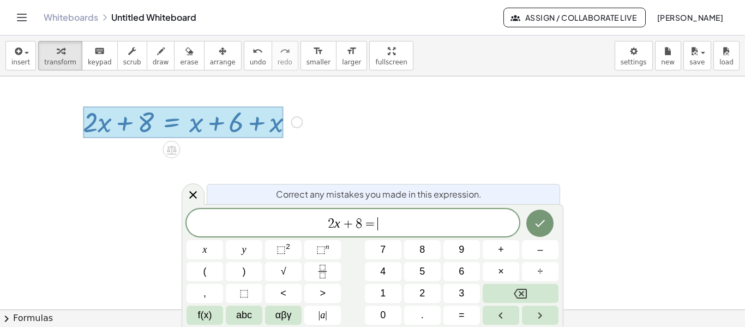
click at [523, 292] on icon "Backspace" at bounding box center [520, 293] width 13 height 13
click at [462, 298] on span "=" at bounding box center [462, 315] width 6 height 15
click at [419, 293] on span "2" at bounding box center [421, 293] width 5 height 15
click at [323, 269] on icon "Fraction" at bounding box center [323, 271] width 14 height 14
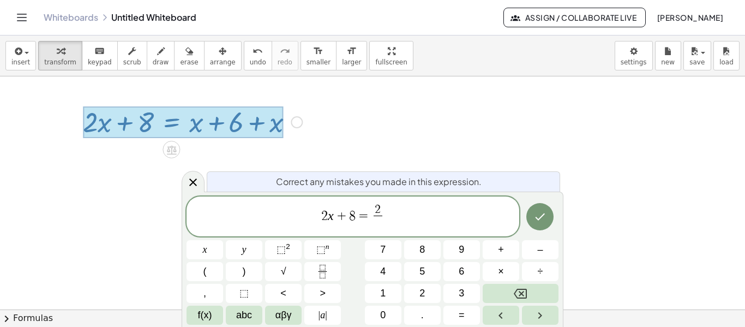
click at [463, 290] on span "3" at bounding box center [461, 293] width 5 height 15
click at [535, 298] on icon "Right arrow" at bounding box center [539, 315] width 13 height 13
click at [209, 268] on button "(" at bounding box center [204, 271] width 37 height 19
click at [462, 292] on span "3" at bounding box center [461, 293] width 5 height 15
click at [208, 250] on button "x" at bounding box center [204, 249] width 37 height 19
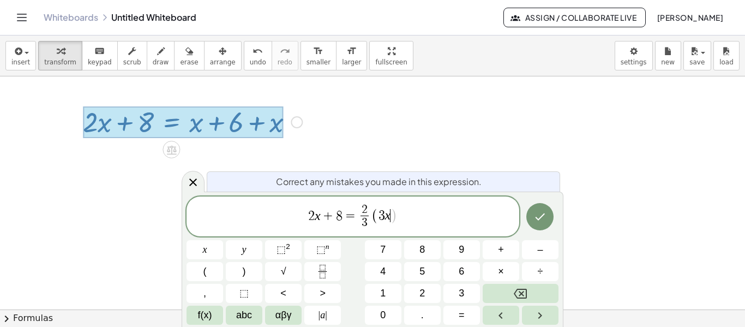
click at [501, 249] on span "+" at bounding box center [501, 249] width 6 height 15
click at [385, 287] on span "1" at bounding box center [382, 293] width 5 height 15
click at [423, 292] on span "2" at bounding box center [421, 293] width 5 height 15
click at [244, 270] on span ")" at bounding box center [244, 271] width 3 height 15
click at [543, 219] on icon "Done" at bounding box center [539, 216] width 13 height 13
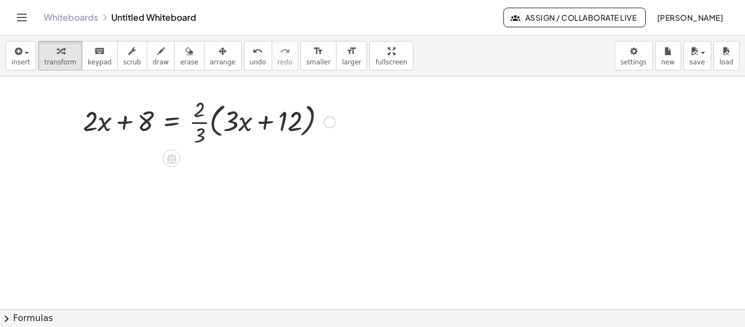
click at [239, 123] on div at bounding box center [208, 121] width 263 height 55
click at [329, 124] on div "Fix a mistake Transform line Copy line as LaTeX Copy derivation as LaTeX Expand…" at bounding box center [330, 122] width 12 height 12
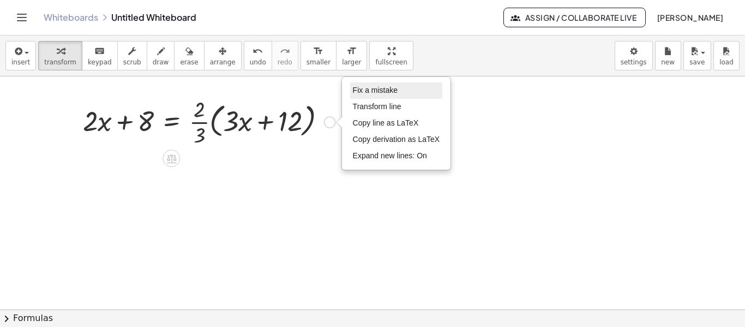
click at [370, 89] on span "Fix a mistake" at bounding box center [375, 90] width 45 height 9
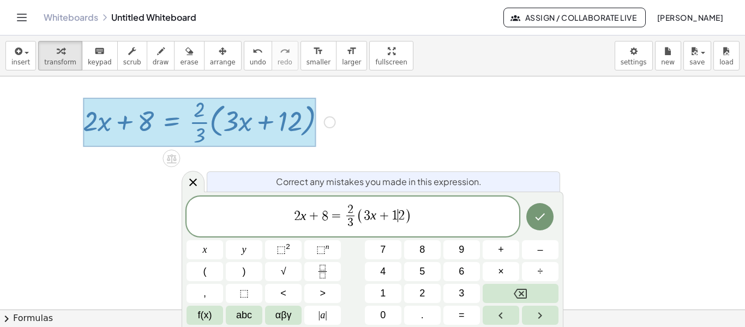
click at [400, 216] on span "2" at bounding box center [401, 215] width 7 height 13
click at [402, 214] on span "2" at bounding box center [401, 215] width 7 height 13
click at [547, 212] on button "Done" at bounding box center [539, 216] width 27 height 27
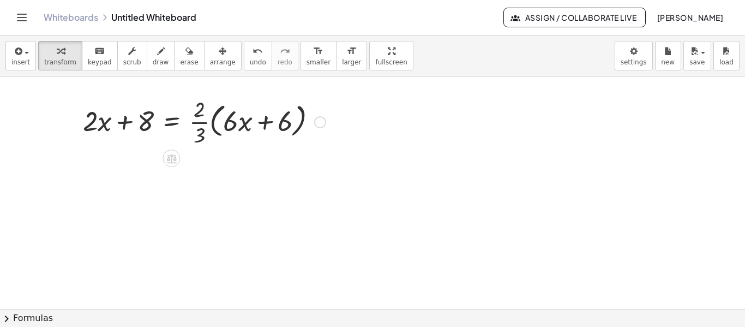
click at [317, 121] on div "Fix a mistake Transform line Copy line as LaTeX Copy derivation as LaTeX Expand…" at bounding box center [320, 122] width 12 height 12
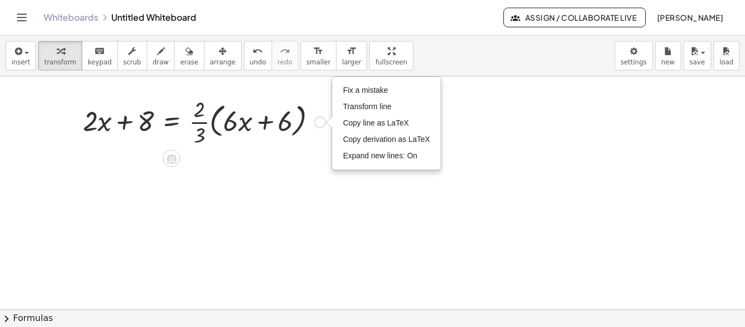
click at [239, 118] on div at bounding box center [204, 121] width 254 height 55
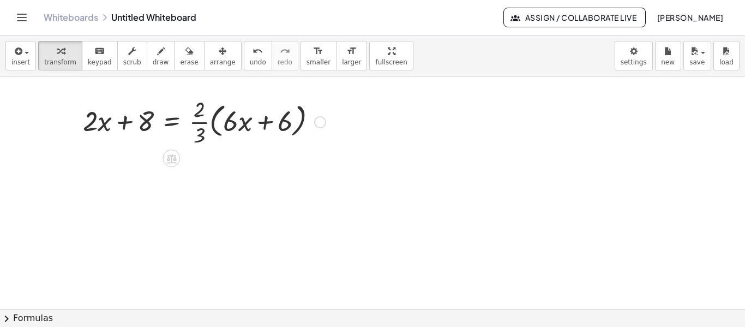
click at [322, 121] on div "Fix a mistake Transform line Copy line as LaTeX Copy derivation as LaTeX Expand…" at bounding box center [320, 122] width 12 height 12
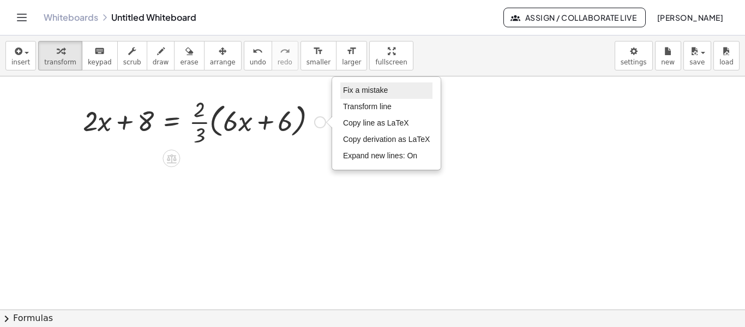
click at [361, 88] on span "Fix a mistake" at bounding box center [365, 90] width 45 height 9
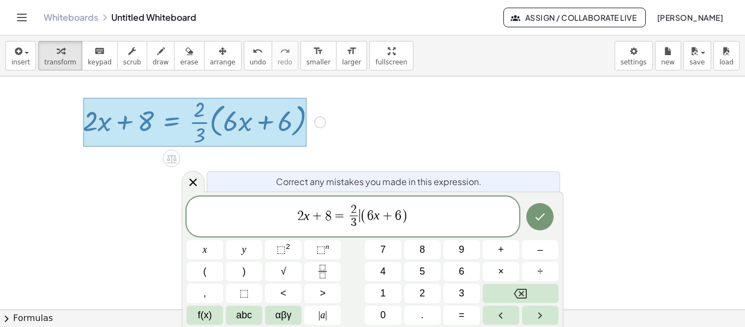
click at [362, 215] on span "(" at bounding box center [363, 216] width 7 height 16
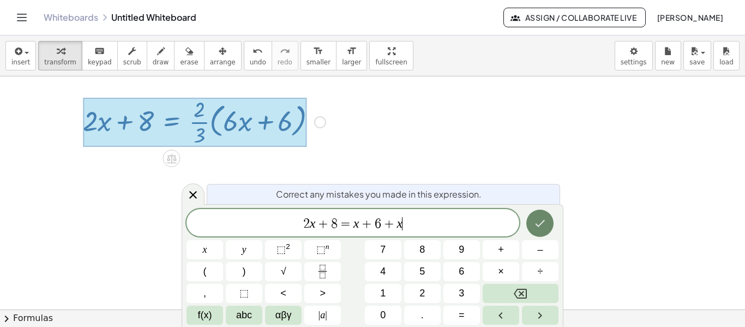
click at [546, 228] on icon "Done" at bounding box center [539, 222] width 13 height 13
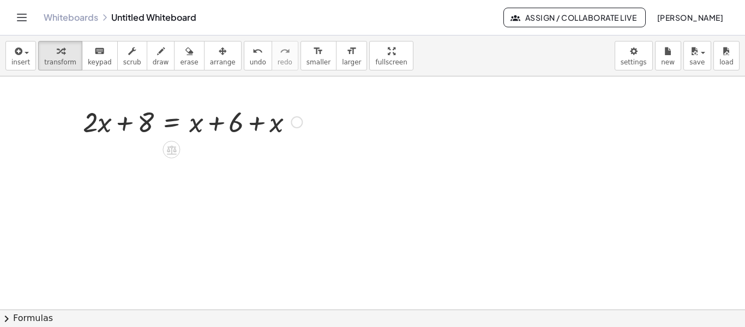
click at [299, 123] on div "Fix a mistake Transform line Copy line as LaTeX Copy derivation as LaTeX Expand…" at bounding box center [297, 122] width 12 height 12
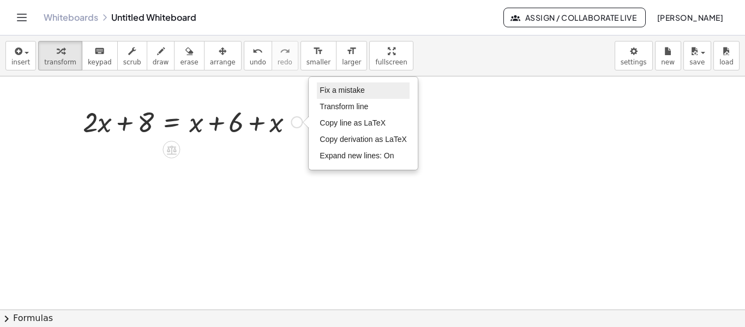
click at [332, 91] on span "Fix a mistake" at bounding box center [342, 90] width 45 height 9
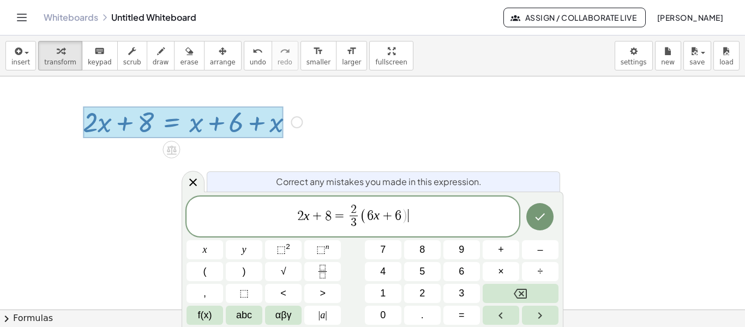
click at [408, 220] on span "2 x + 8 = 2 3 ​ ( 6 x + 6 ) ​" at bounding box center [352, 217] width 333 height 29
click at [539, 220] on icon "Done" at bounding box center [540, 216] width 10 height 7
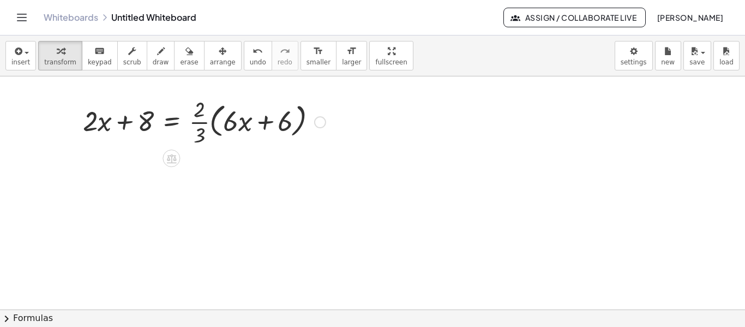
click at [239, 123] on div at bounding box center [204, 121] width 254 height 55
click at [321, 123] on div "Fix a mistake Transform line Copy line as LaTeX Copy derivation as LaTeX Expand…" at bounding box center [320, 122] width 12 height 12
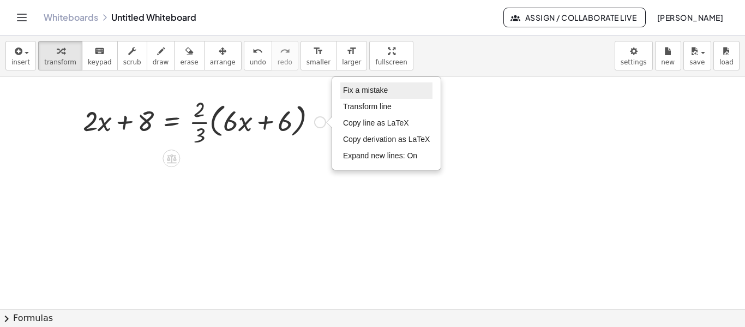
click at [361, 85] on li "Fix a mistake" at bounding box center [386, 90] width 93 height 16
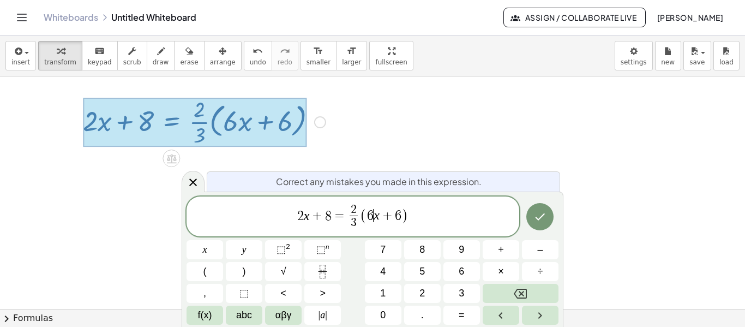
click at [375, 218] on var "x" at bounding box center [377, 215] width 6 height 14
click at [543, 214] on icon "Done" at bounding box center [539, 216] width 13 height 13
